Goal: Download file/media

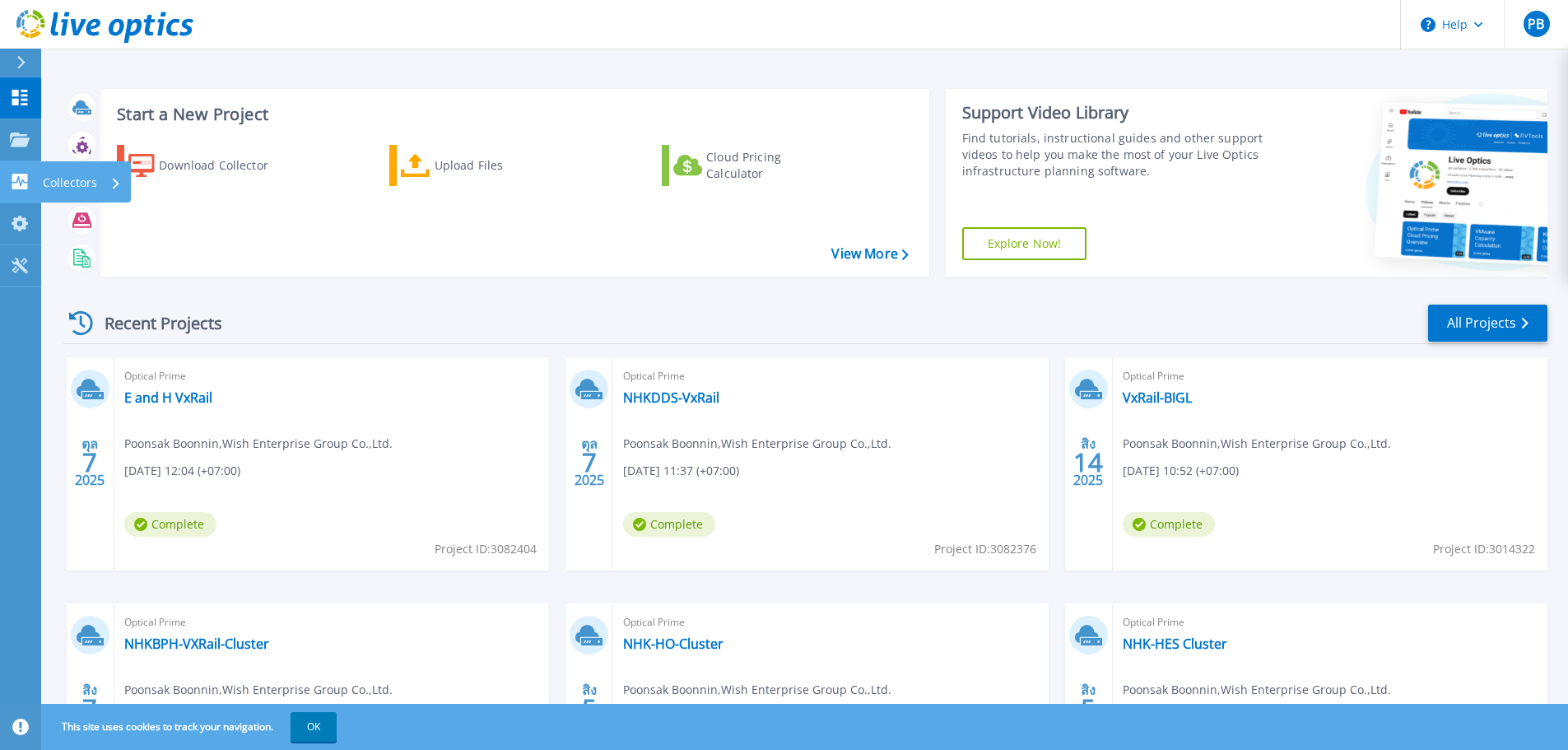
click at [23, 185] on icon at bounding box center [20, 181] width 16 height 16
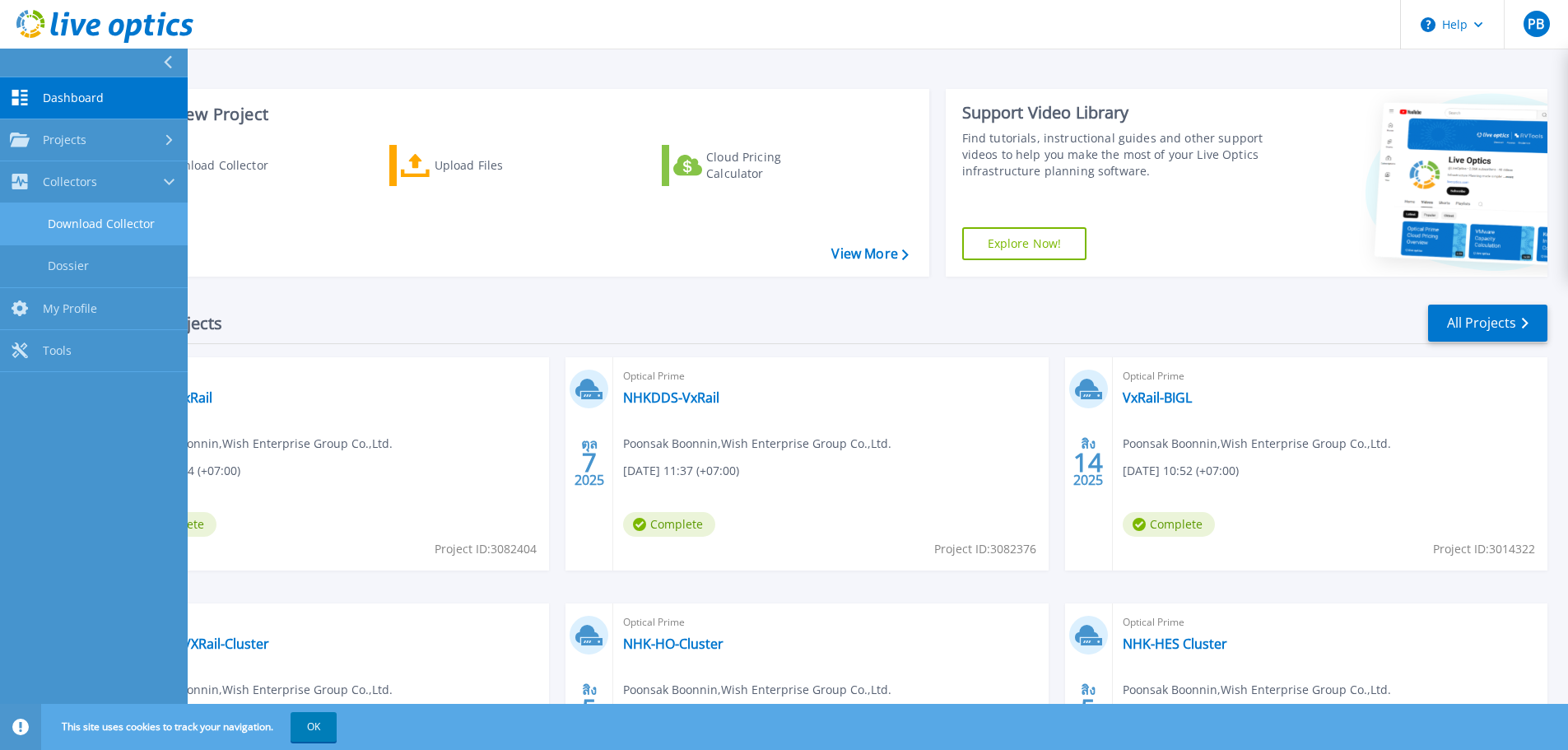
click at [144, 228] on link "Download Collector" at bounding box center [93, 224] width 187 height 42
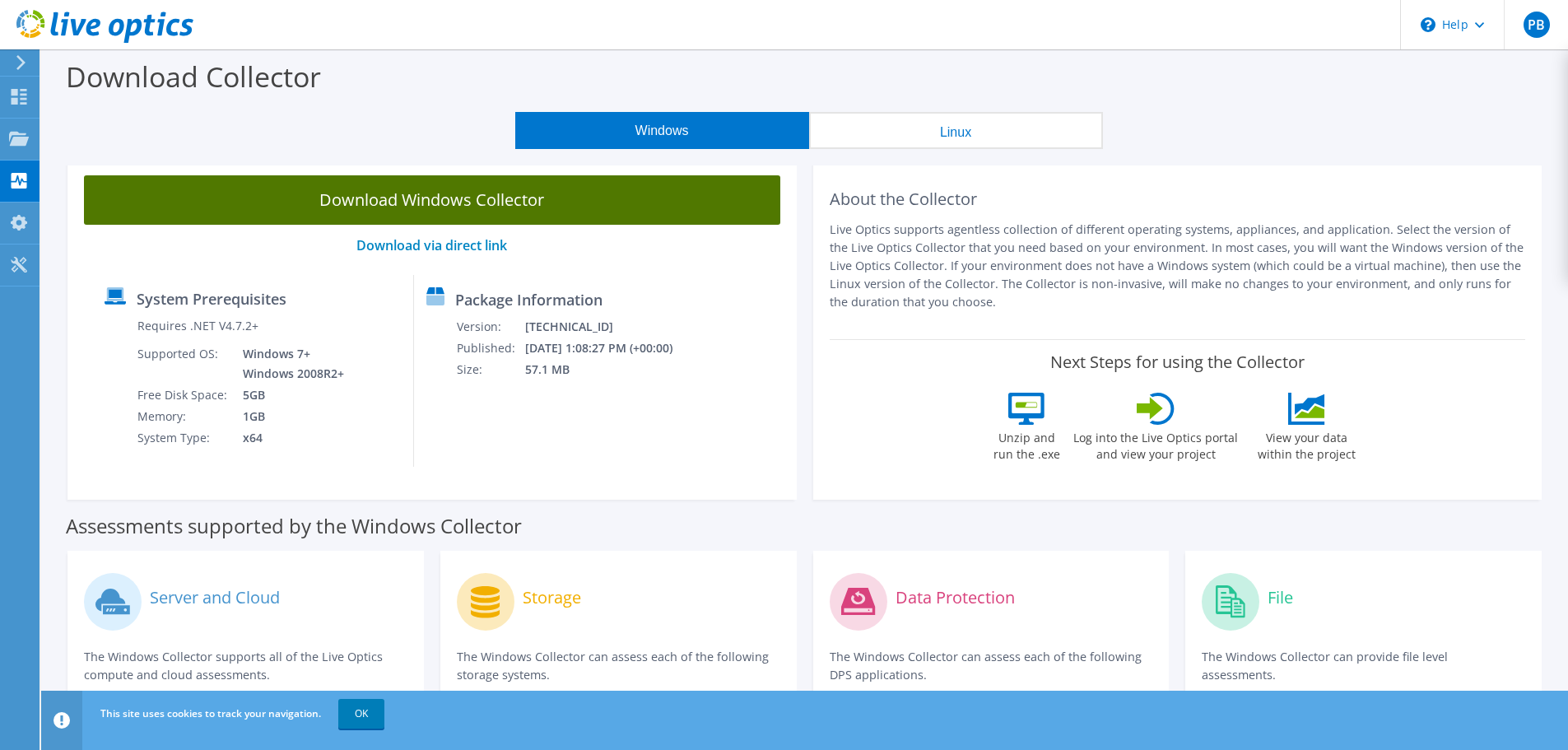
click at [518, 206] on link "Download Windows Collector" at bounding box center [431, 200] width 696 height 49
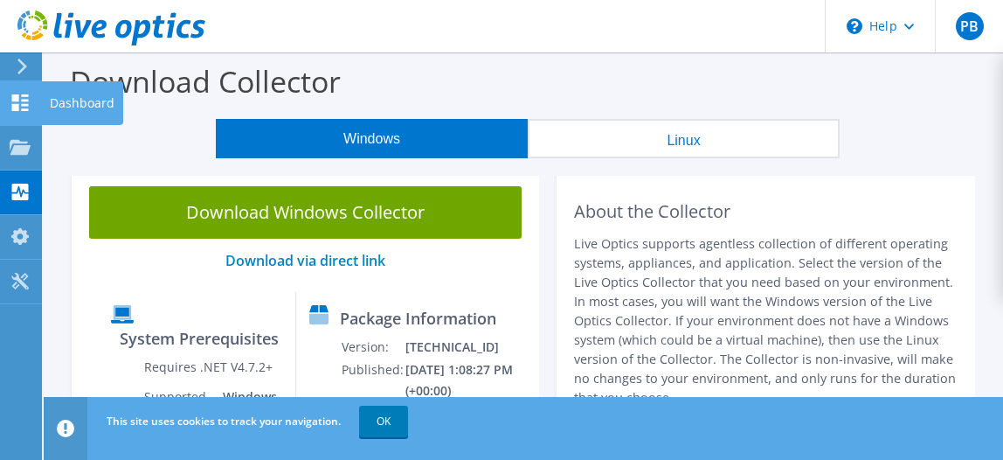
click at [15, 104] on use at bounding box center [20, 102] width 17 height 17
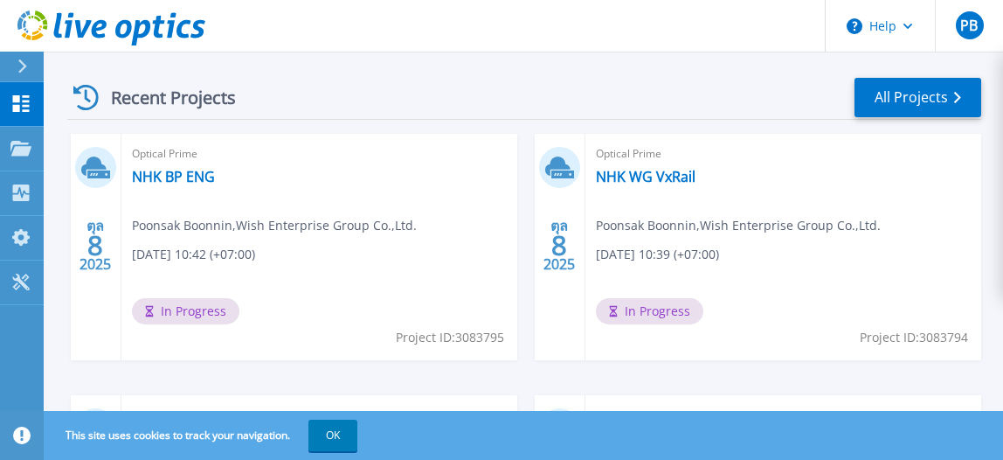
scroll to position [305, 0]
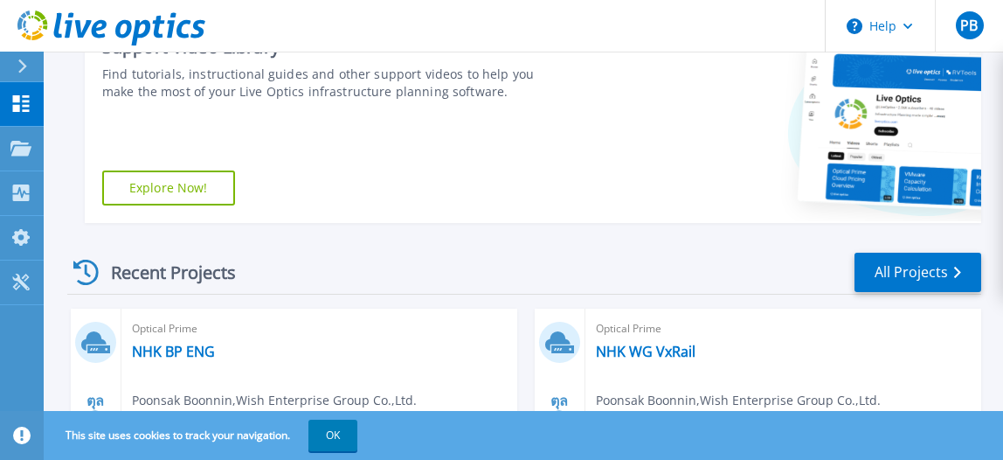
click at [235, 348] on div "Optical Prime NHK BP ENG Poonsak Boonnin , Wish Enterprise Group Co.,Ltd. [DATE…" at bounding box center [319, 422] width 396 height 226
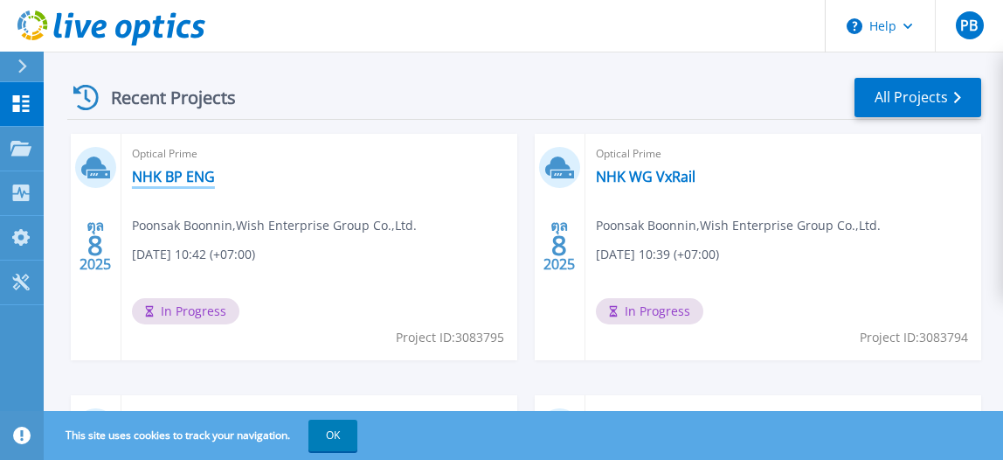
click at [171, 174] on link "NHK BP ENG" at bounding box center [173, 176] width 83 height 17
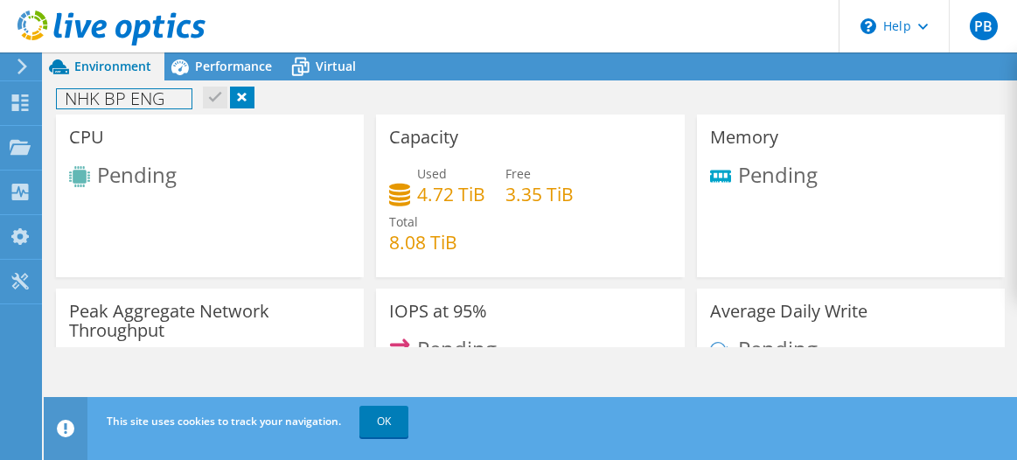
drag, startPoint x: 129, startPoint y: 100, endPoint x: 107, endPoint y: 102, distance: 22.9
click at [108, 102] on h1 "NHK BP ENG" at bounding box center [124, 98] width 135 height 19
click at [106, 102] on h1 "NHK BP ENG" at bounding box center [124, 98] width 135 height 19
click at [171, 99] on h1 "NHK BP ENG" at bounding box center [124, 98] width 135 height 19
click at [180, 94] on link at bounding box center [186, 98] width 24 height 22
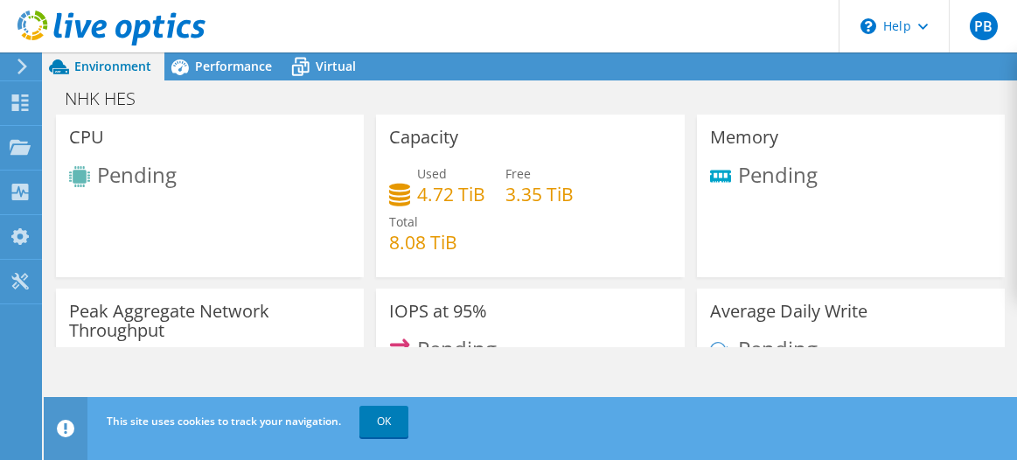
click at [727, 69] on div "Environment Performance Virtual Upgrades" at bounding box center [530, 66] width 973 height 28
click at [367, 455] on header "This site uses cookies to track your navigation. OK" at bounding box center [557, 428] width 1027 height 63
